Goal: Communication & Community: Share content

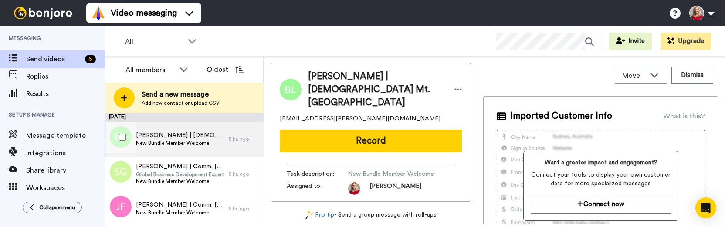
click at [185, 137] on span "[PERSON_NAME] | [DEMOGRAPHIC_DATA] Mt. [GEOGRAPHIC_DATA]" at bounding box center [180, 135] width 88 height 9
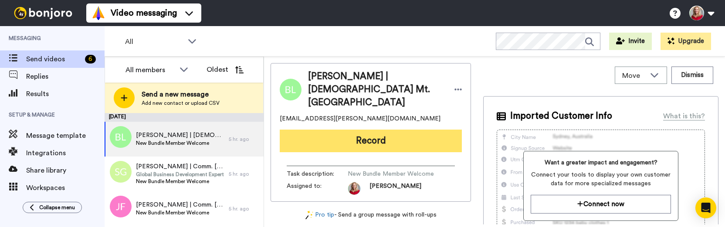
click at [366, 130] on button "Record" at bounding box center [371, 141] width 182 height 23
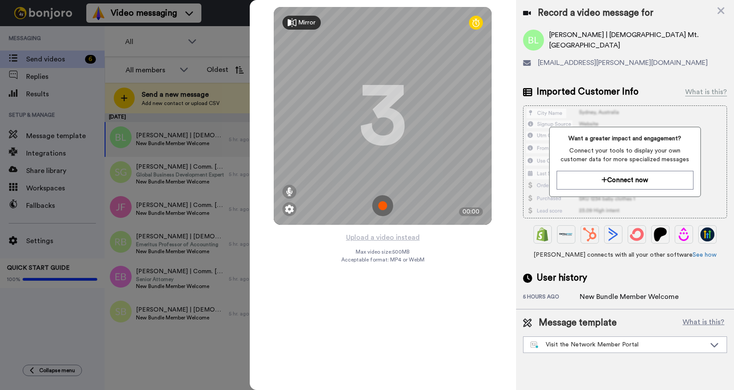
click at [526, 93] on icon at bounding box center [527, 92] width 9 height 8
click at [703, 91] on div "What is this?" at bounding box center [706, 92] width 42 height 10
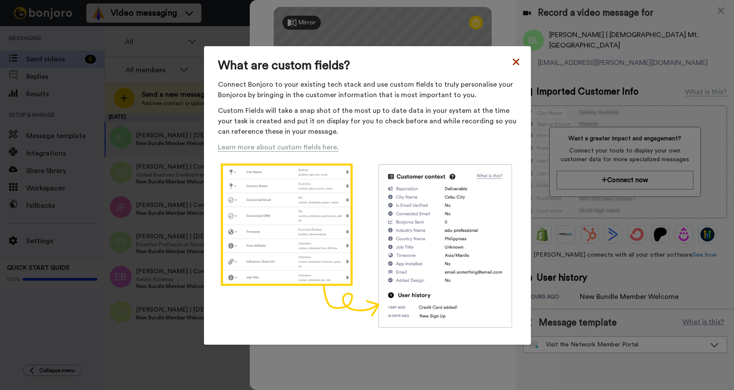
click at [512, 58] on icon at bounding box center [516, 62] width 9 height 10
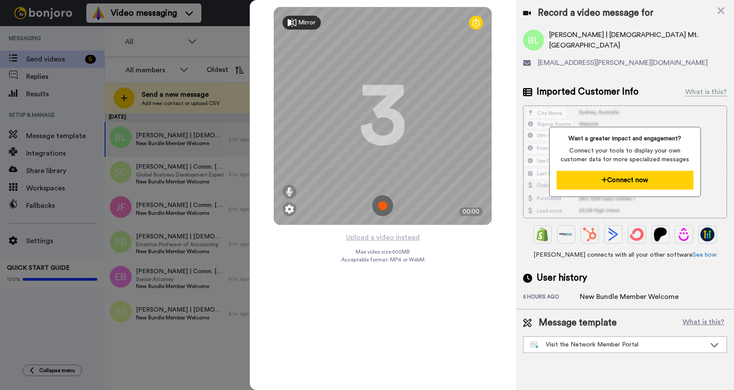
click at [609, 180] on button "Connect now" at bounding box center [624, 180] width 136 height 19
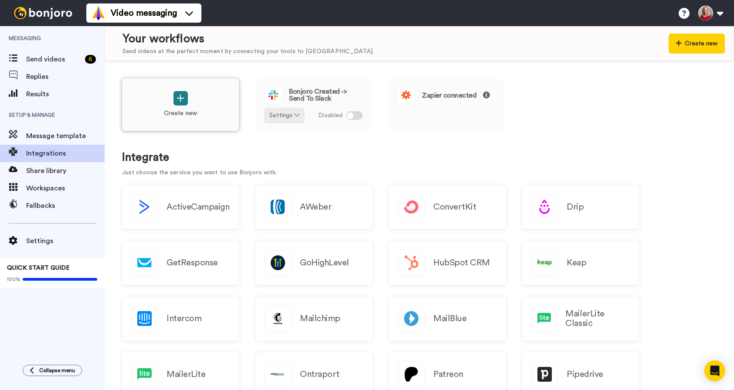
click at [182, 102] on icon at bounding box center [180, 98] width 8 height 9
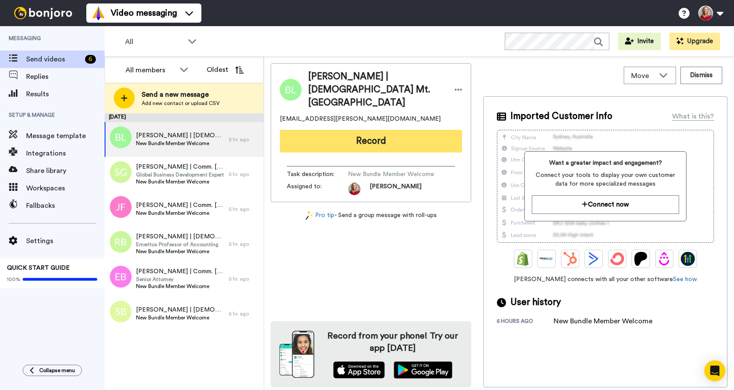
click at [379, 133] on button "Record" at bounding box center [371, 141] width 182 height 23
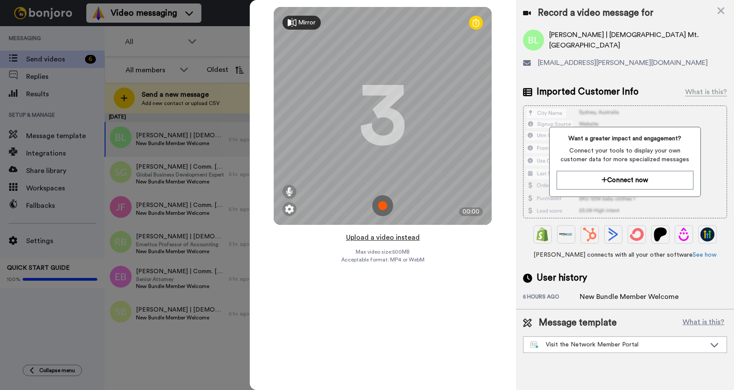
click at [390, 239] on button "Upload a video instead" at bounding box center [382, 237] width 79 height 11
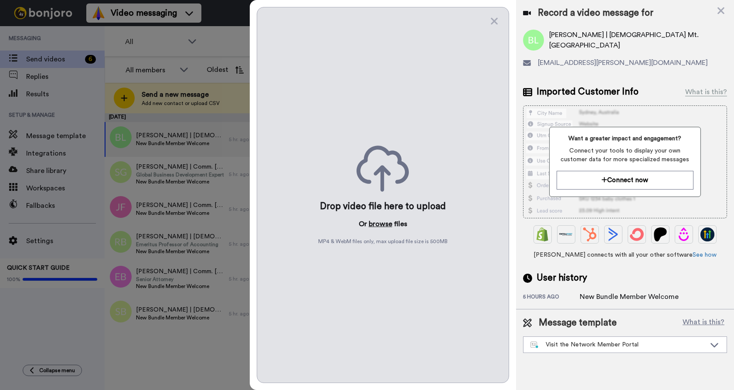
click at [380, 221] on button "browse" at bounding box center [381, 224] width 24 height 10
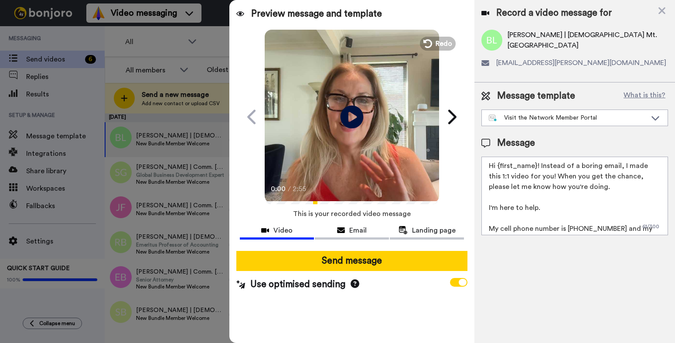
click at [349, 112] on icon "Play/Pause" at bounding box center [351, 116] width 23 height 41
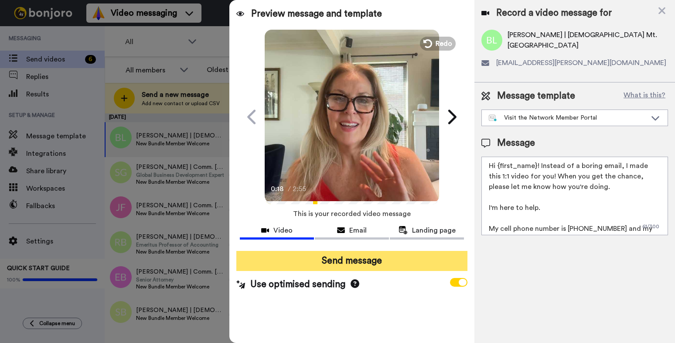
click at [344, 258] on button "Send message" at bounding box center [351, 261] width 231 height 20
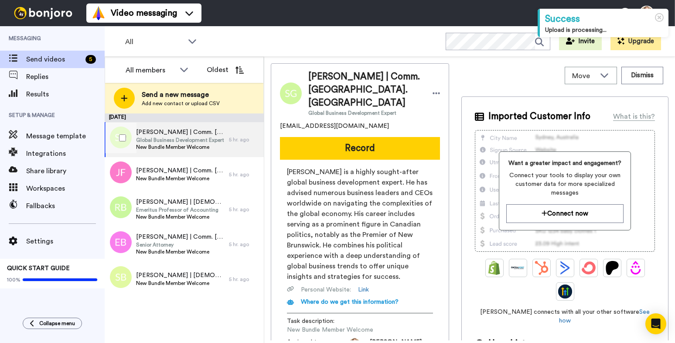
click at [163, 140] on span "Global Business Development Expert" at bounding box center [180, 139] width 88 height 7
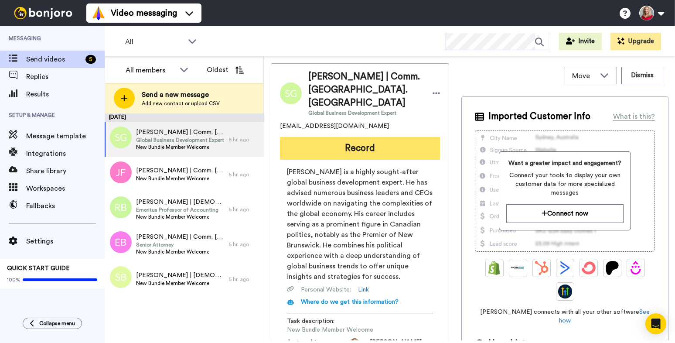
click at [353, 137] on button "Record" at bounding box center [360, 148] width 160 height 23
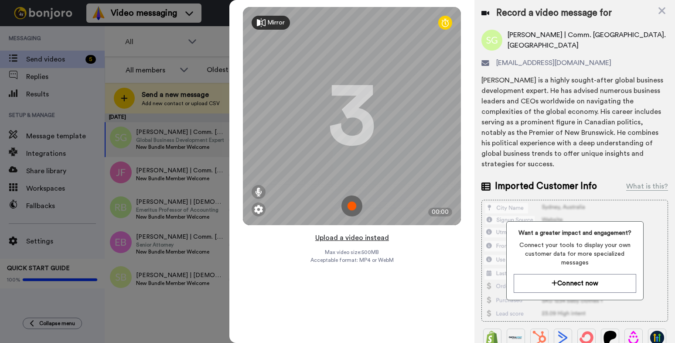
click at [364, 237] on button "Upload a video instead" at bounding box center [351, 237] width 79 height 11
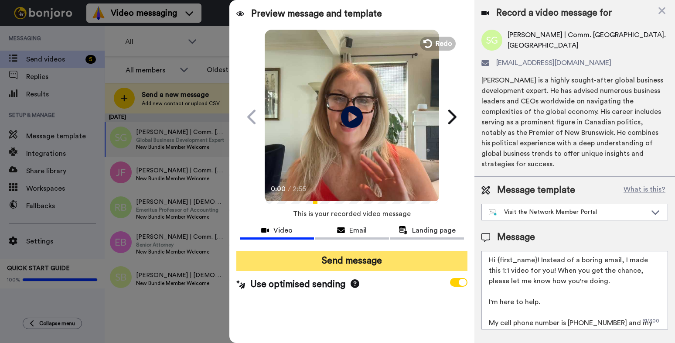
click at [359, 262] on button "Send message" at bounding box center [351, 261] width 231 height 20
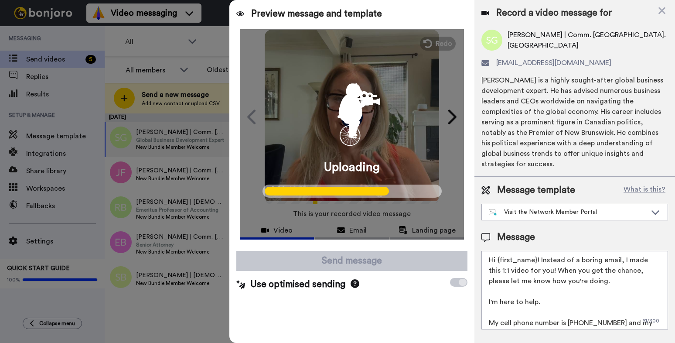
click at [461, 281] on icon at bounding box center [462, 281] width 8 height 7
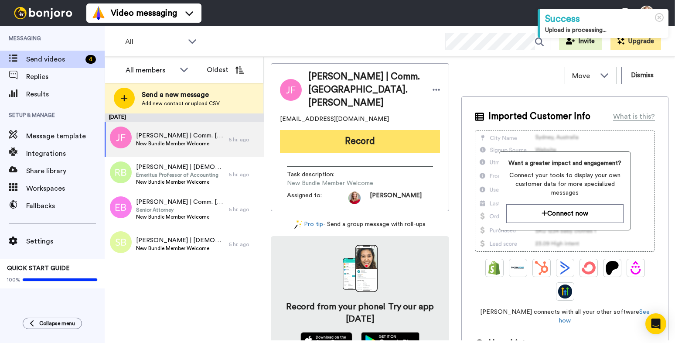
click at [349, 133] on button "Record" at bounding box center [360, 141] width 160 height 23
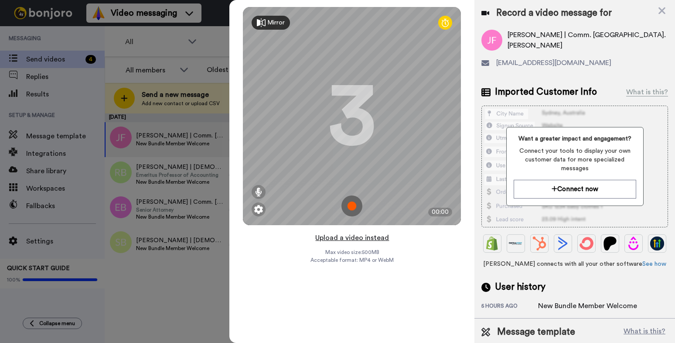
click at [379, 236] on button "Upload a video instead" at bounding box center [351, 237] width 79 height 11
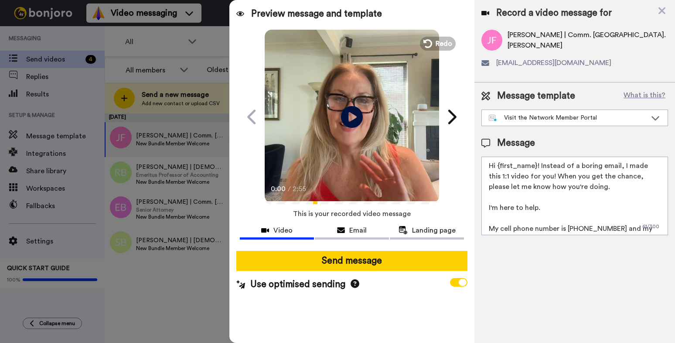
click at [360, 261] on button "Send message" at bounding box center [351, 261] width 231 height 20
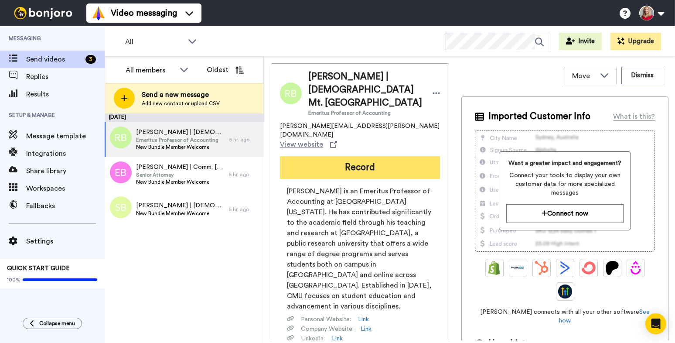
click at [340, 156] on button "Record" at bounding box center [360, 167] width 160 height 23
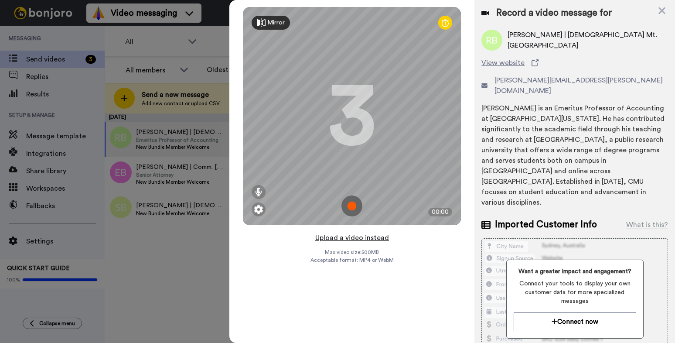
click at [366, 236] on button "Upload a video instead" at bounding box center [351, 237] width 79 height 11
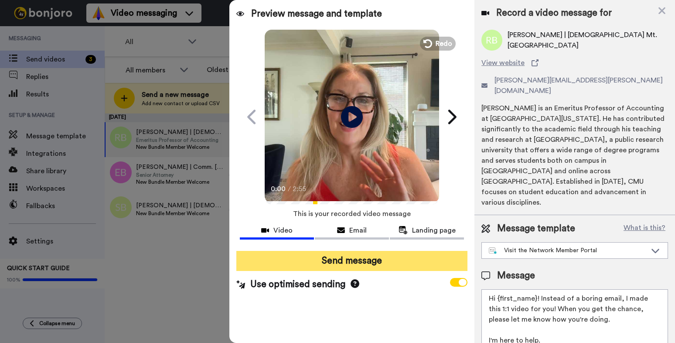
click at [360, 261] on button "Send message" at bounding box center [351, 261] width 231 height 20
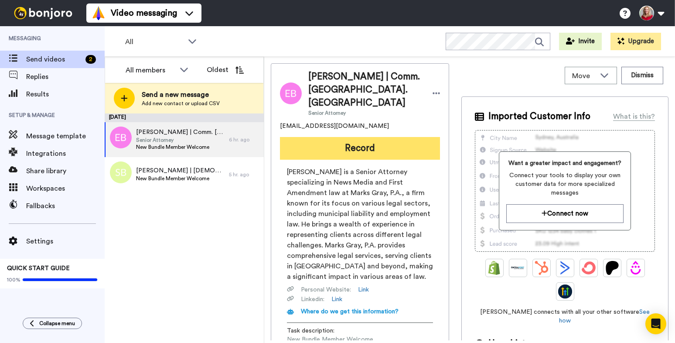
click at [337, 137] on button "Record" at bounding box center [360, 148] width 160 height 23
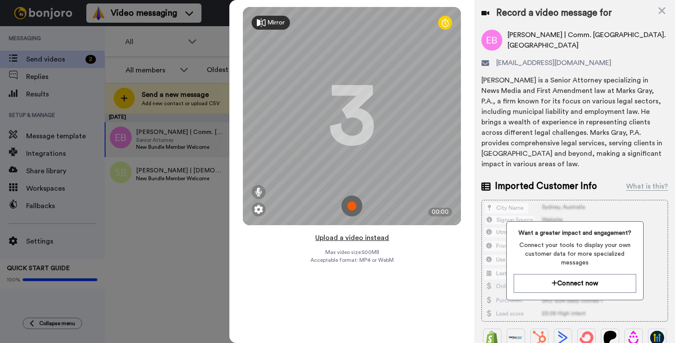
click at [357, 237] on button "Upload a video instead" at bounding box center [351, 237] width 79 height 11
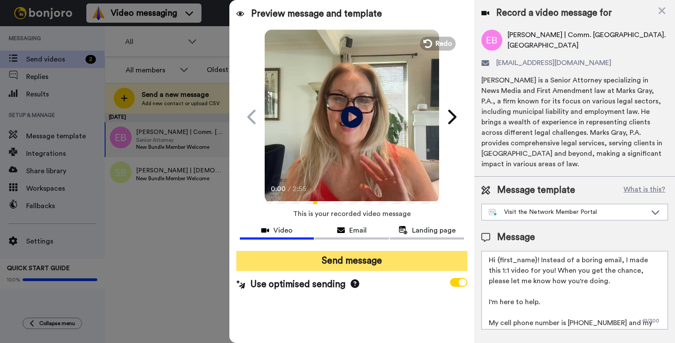
click at [349, 264] on button "Send message" at bounding box center [351, 261] width 231 height 20
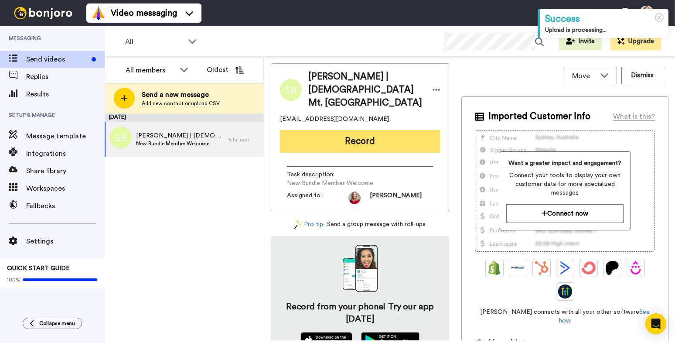
click at [366, 130] on button "Record" at bounding box center [360, 141] width 160 height 23
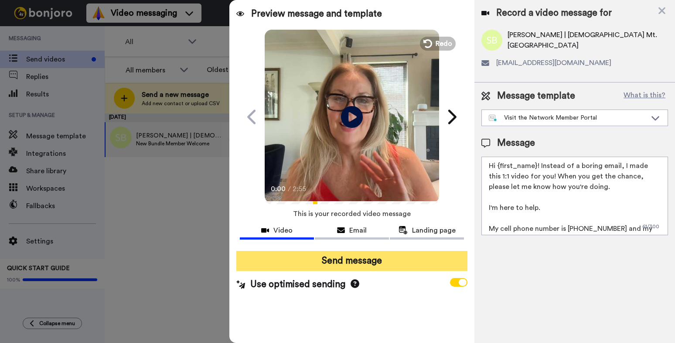
click at [366, 261] on button "Send message" at bounding box center [351, 261] width 231 height 20
